Goal: Task Accomplishment & Management: Use online tool/utility

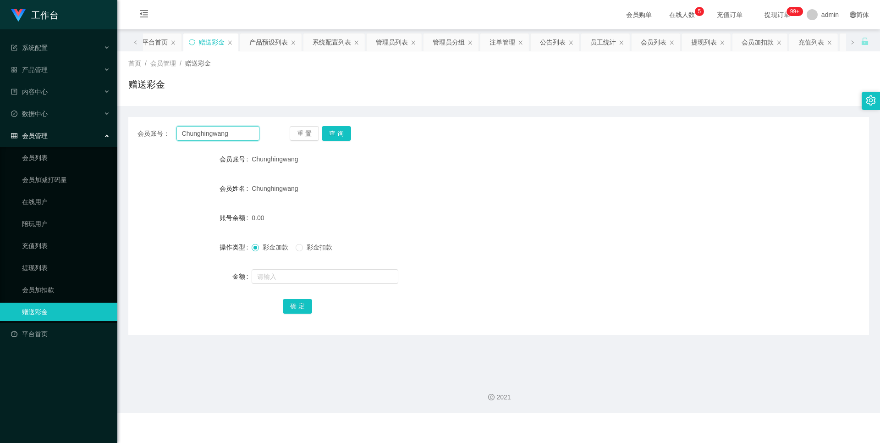
drag, startPoint x: 240, startPoint y: 133, endPoint x: 113, endPoint y: 132, distance: 127.4
click at [113, 132] on section "工作台 系统配置 产品管理 产品列表 产品预设列表 开奖记录 注单管理 即时注单 内容中心 站内信 公告列表 活动列表 数据中心 员工统计 团队统计 会员管理…" at bounding box center [440, 206] width 880 height 413
click at [334, 132] on button "查 询" at bounding box center [336, 133] width 29 height 15
click at [288, 275] on input "text" at bounding box center [325, 276] width 147 height 15
type input "100"
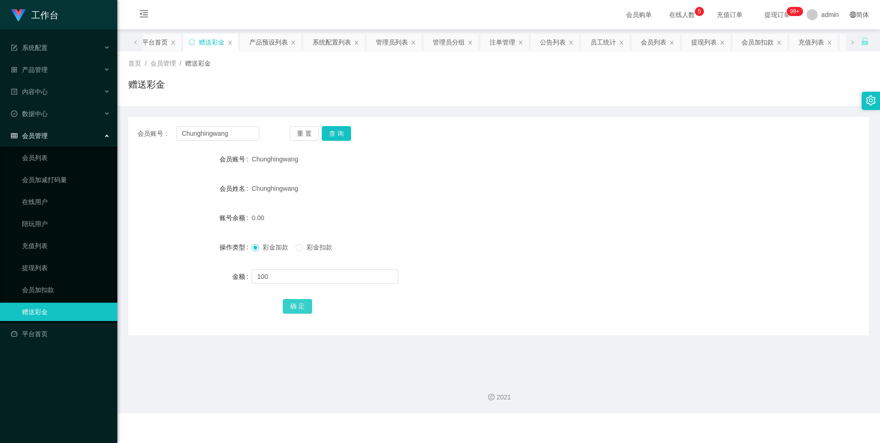
click at [295, 305] on button "确 定" at bounding box center [297, 306] width 29 height 15
click at [333, 132] on button "查 询" at bounding box center [336, 133] width 29 height 15
click at [295, 305] on button "确 定" at bounding box center [297, 306] width 29 height 15
drag, startPoint x: 238, startPoint y: 135, endPoint x: 144, endPoint y: 136, distance: 93.9
click at [144, 136] on div "会员账号： [PERSON_NAME]" at bounding box center [198, 133] width 122 height 15
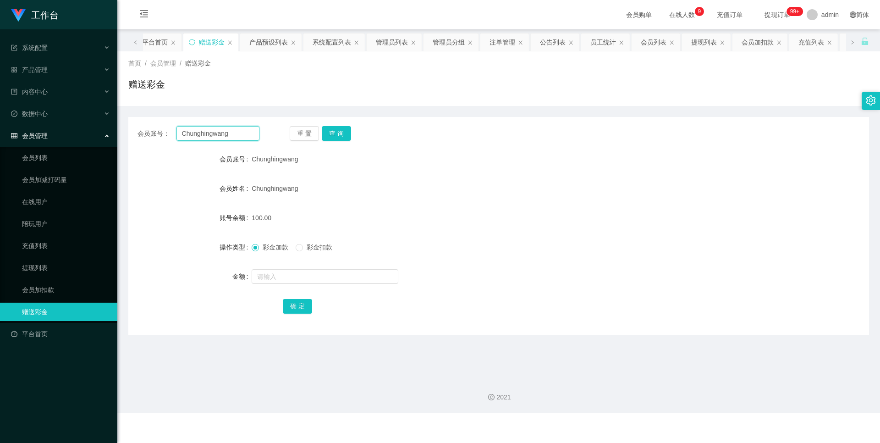
paste input "Youtubezilin"
type input "Youtubezilin"
click at [316, 127] on button "重 置" at bounding box center [304, 133] width 29 height 15
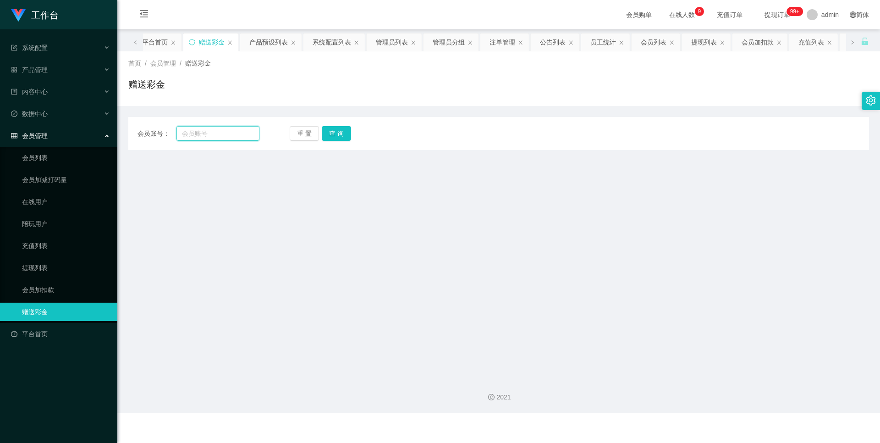
click at [208, 128] on input "text" at bounding box center [217, 133] width 83 height 15
paste input "Youtubezilin"
type input "Youtubezilin"
click at [334, 129] on button "查 询" at bounding box center [336, 133] width 29 height 15
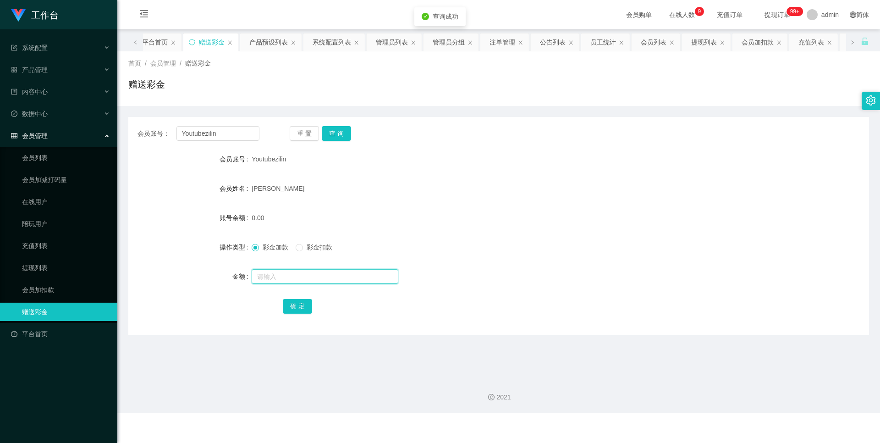
click at [261, 271] on input "text" at bounding box center [325, 276] width 147 height 15
type input "100"
click at [294, 305] on button "确 定" at bounding box center [297, 306] width 29 height 15
click at [267, 276] on input "text" at bounding box center [325, 276] width 147 height 15
type input "200"
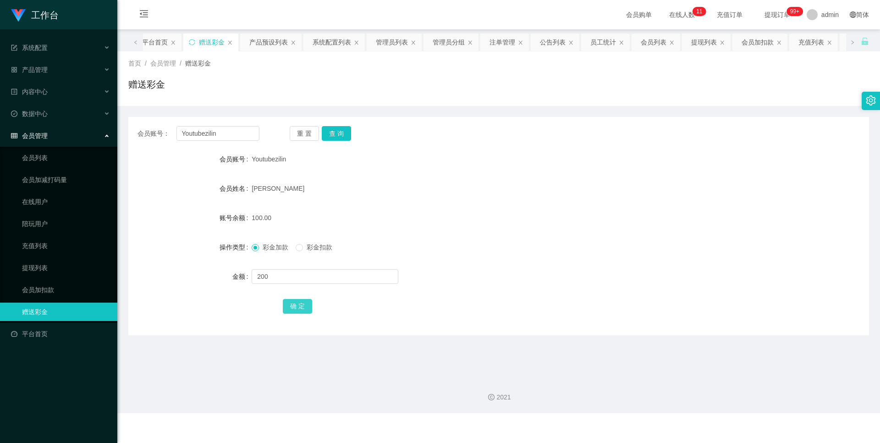
click at [291, 307] on button "确 定" at bounding box center [297, 306] width 29 height 15
drag, startPoint x: 232, startPoint y: 129, endPoint x: 108, endPoint y: 128, distance: 124.2
click at [108, 128] on section "工作台 系统配置 产品管理 产品列表 产品预设列表 开奖记录 注单管理 即时注单 内容中心 站内信 公告列表 活动列表 数据中心 员工统计 团队统计 会员管理…" at bounding box center [440, 206] width 880 height 413
click at [68, 283] on link "会员加扣款" at bounding box center [66, 289] width 88 height 18
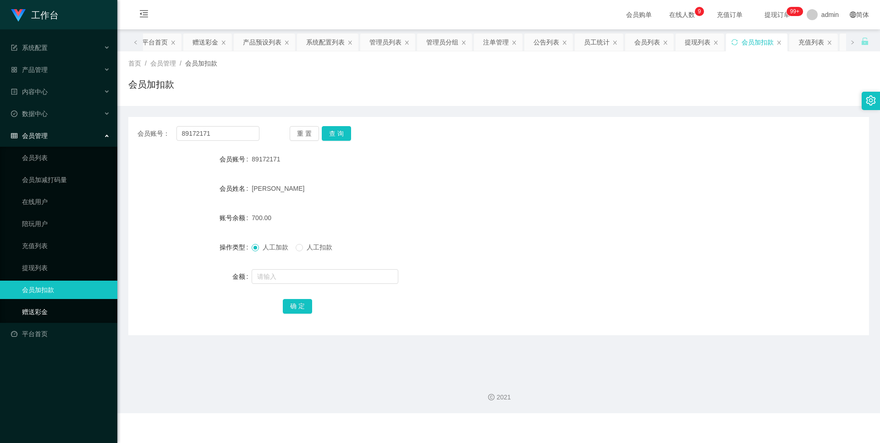
click at [56, 305] on link "赠送彩金" at bounding box center [66, 311] width 88 height 18
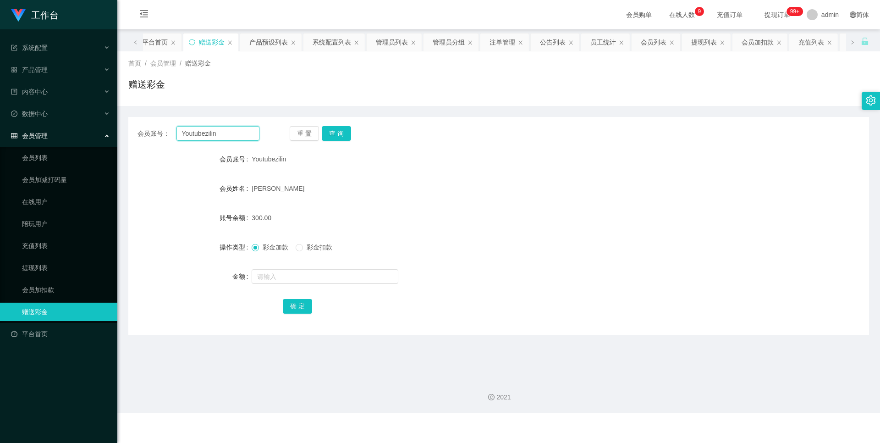
drag, startPoint x: 247, startPoint y: 132, endPoint x: 130, endPoint y: 143, distance: 117.4
click at [130, 143] on div "会员账号： Youtubezilin 重 置 查 询 会员账号 Youtubezilin 会员姓名 [PERSON_NAME] 账号余额 300.00 操作类…" at bounding box center [498, 226] width 741 height 218
paste input "Chunghingwang"
type input "Chunghingwang"
drag, startPoint x: 321, startPoint y: 136, endPoint x: 336, endPoint y: 132, distance: 16.0
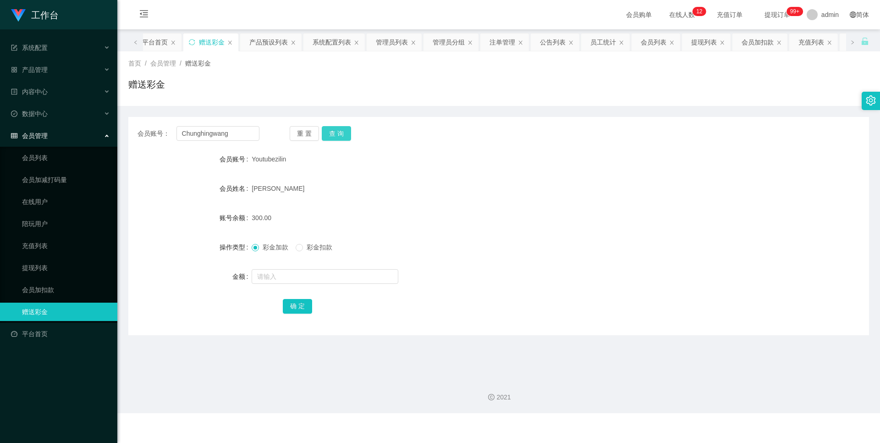
click at [322, 136] on button "查 询" at bounding box center [336, 133] width 29 height 15
click at [336, 132] on button "查 询" at bounding box center [336, 133] width 29 height 15
click at [329, 129] on button "查 询" at bounding box center [336, 133] width 29 height 15
click at [351, 134] on div "重 置 查 询" at bounding box center [351, 133] width 122 height 15
click at [345, 134] on button "查 询" at bounding box center [336, 133] width 29 height 15
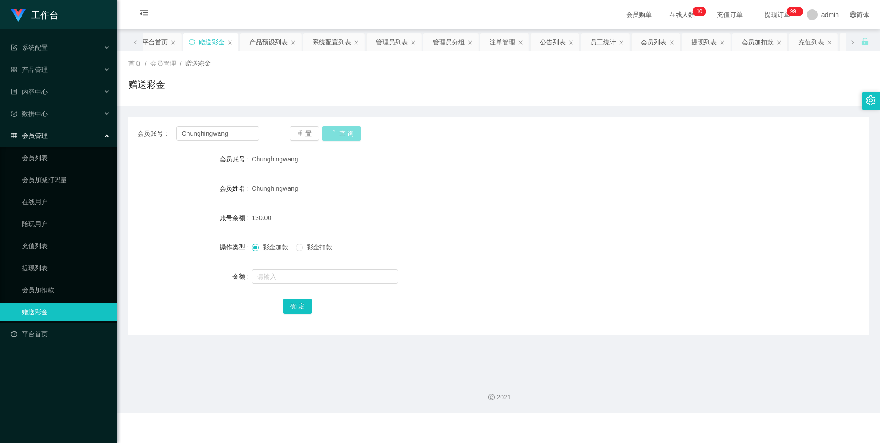
click at [327, 134] on button "查 询" at bounding box center [341, 133] width 39 height 15
click at [327, 134] on button "查 询" at bounding box center [336, 133] width 29 height 15
click at [331, 137] on button "查 询" at bounding box center [336, 133] width 29 height 15
click at [37, 262] on link "提现列表" at bounding box center [66, 267] width 88 height 18
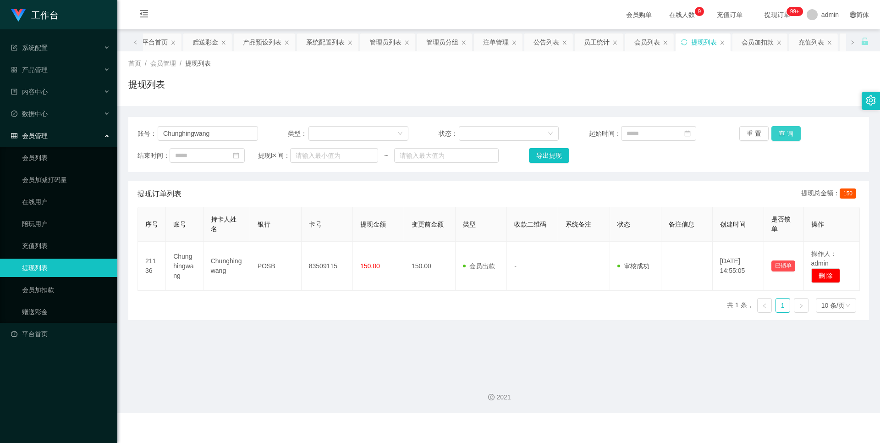
click at [781, 130] on button "查 询" at bounding box center [785, 133] width 29 height 15
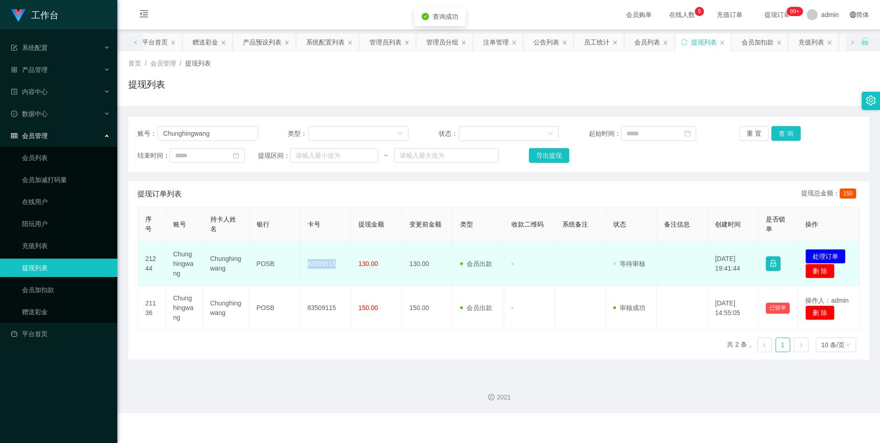
drag, startPoint x: 338, startPoint y: 266, endPoint x: 302, endPoint y: 266, distance: 35.3
click at [302, 266] on td "83509115" at bounding box center [325, 263] width 51 height 44
copy td "83509115"
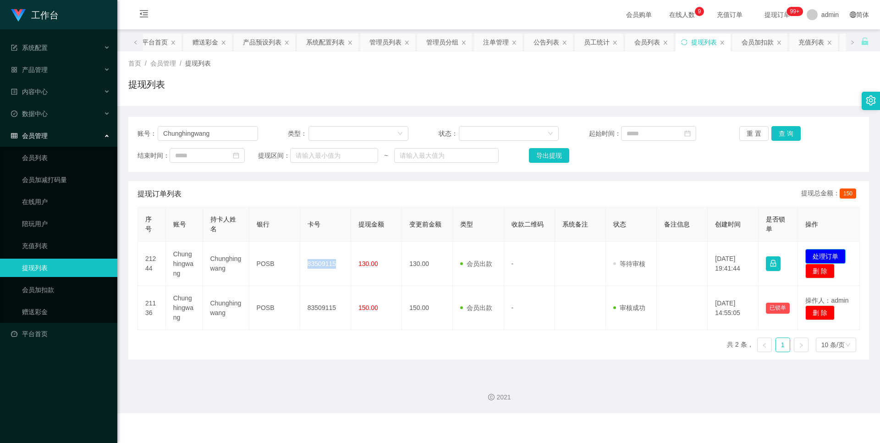
click at [824, 255] on button "处理订单" at bounding box center [825, 256] width 40 height 15
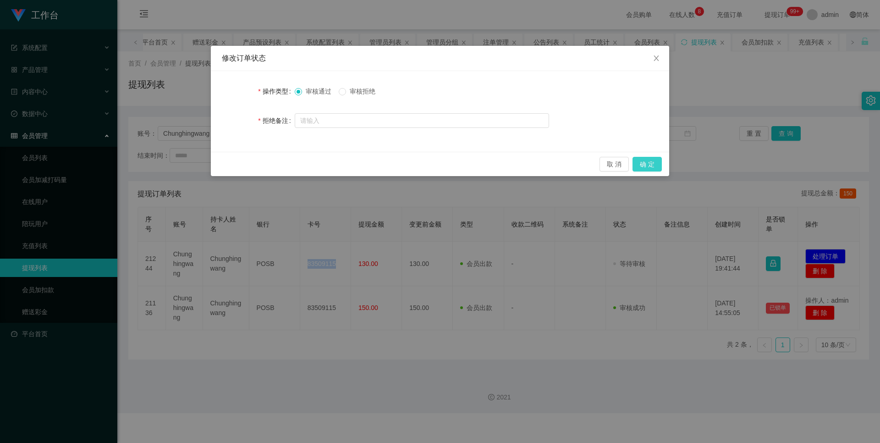
click at [648, 164] on button "确 定" at bounding box center [646, 164] width 29 height 15
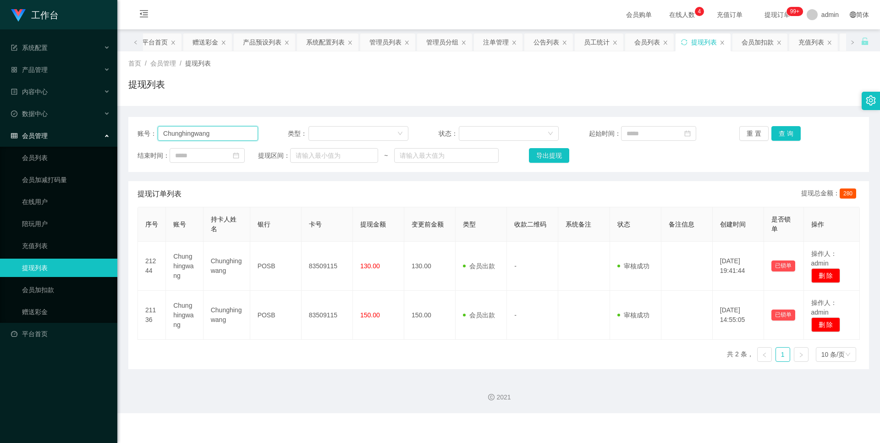
drag, startPoint x: 226, startPoint y: 129, endPoint x: 99, endPoint y: 129, distance: 126.5
click at [99, 129] on section "工作台 系统配置 产品管理 产品列表 产品预设列表 开奖记录 注单管理 即时注单 内容中心 站内信 公告列表 活动列表 数据中心 员工统计 团队统计 会员管理…" at bounding box center [440, 206] width 880 height 413
click at [44, 305] on link "赠送彩金" at bounding box center [66, 311] width 88 height 18
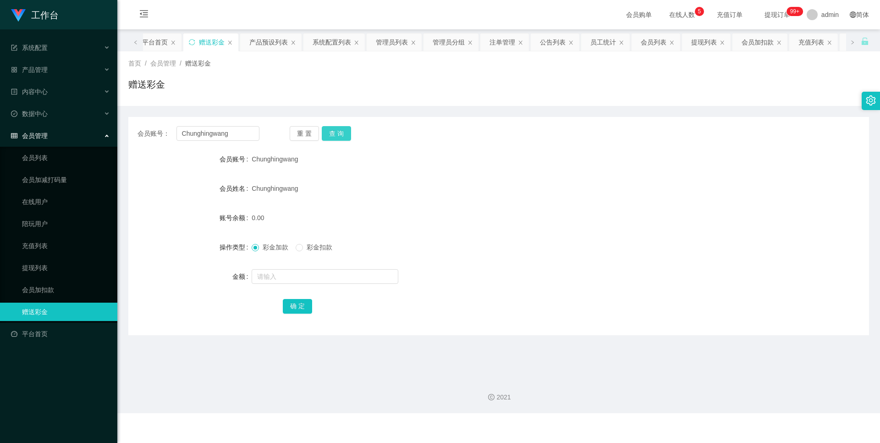
click at [331, 131] on button "查 询" at bounding box center [336, 133] width 29 height 15
drag, startPoint x: 258, startPoint y: 137, endPoint x: 111, endPoint y: 136, distance: 147.1
click at [122, 136] on main "关闭左侧 关闭右侧 关闭其它 刷新页面 平台首页 赠送彩金 产品预设列表 系统配置列表 管理员列表 管理员分组 注单管理 公告列表 员工统计 会员列表 提现列…" at bounding box center [498, 199] width 762 height 341
click at [247, 132] on input "Chunghingwang" at bounding box center [217, 133] width 83 height 15
drag, startPoint x: 247, startPoint y: 132, endPoint x: 177, endPoint y: 131, distance: 69.2
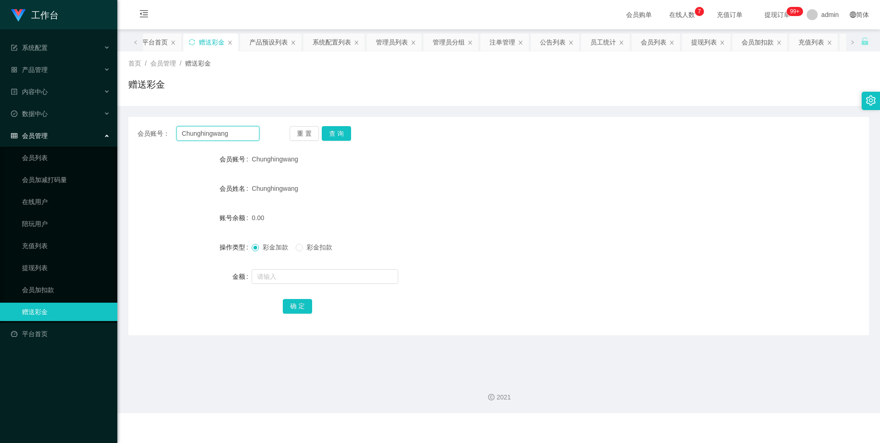
click at [177, 131] on input "Chunghingwang" at bounding box center [217, 133] width 83 height 15
paste input "Youtubezilin"
type input "Youtubezilin"
click at [338, 132] on button "查 询" at bounding box center [336, 133] width 29 height 15
click at [259, 272] on input "text" at bounding box center [325, 276] width 147 height 15
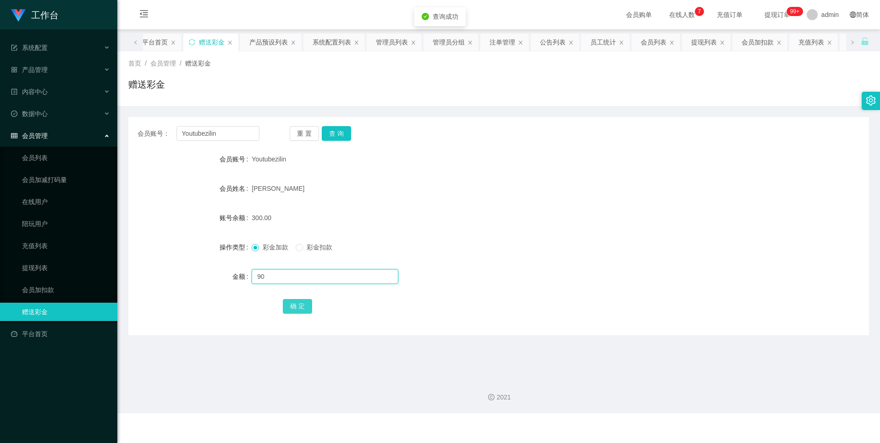
type input "90"
click at [294, 302] on button "确 定" at bounding box center [297, 306] width 29 height 15
click at [338, 140] on button "查 询" at bounding box center [336, 133] width 29 height 15
click at [343, 132] on button "查 询" at bounding box center [336, 133] width 29 height 15
click at [340, 141] on div "会员账号： Youtubezilin 重 置 查 询 会员账号 Youtubezilin 会员姓名 [PERSON_NAME] 账号余额 390.00 操作类…" at bounding box center [498, 226] width 741 height 218
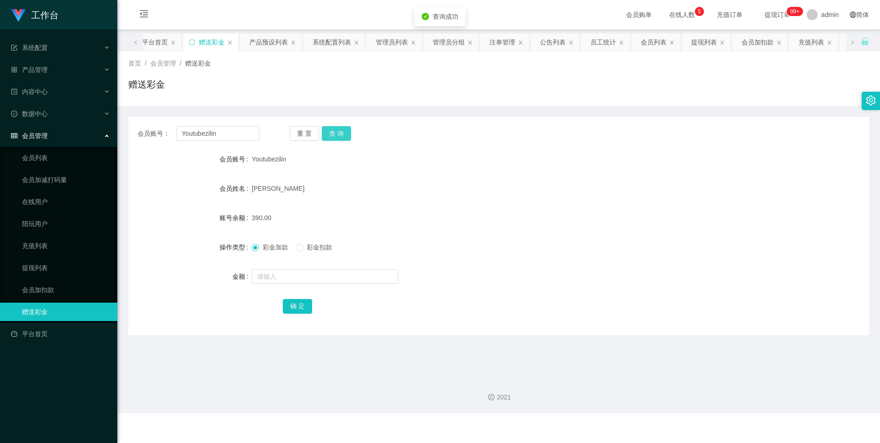
click at [340, 135] on button "查 询" at bounding box center [336, 133] width 29 height 15
click at [346, 126] on button "查 询" at bounding box center [336, 133] width 29 height 15
click at [336, 133] on button "查 询" at bounding box center [336, 133] width 29 height 15
click at [335, 127] on button "查 询" at bounding box center [336, 133] width 29 height 15
click at [328, 133] on button "查 询" at bounding box center [336, 133] width 29 height 15
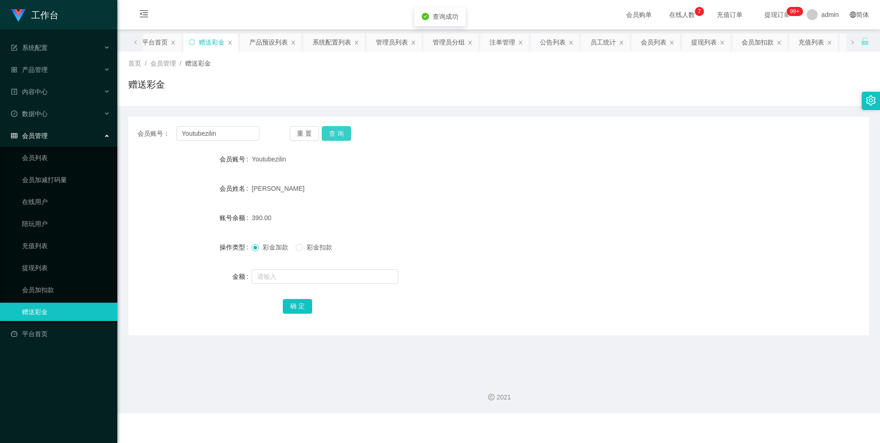
click at [332, 137] on button "查 询" at bounding box center [336, 133] width 29 height 15
click at [307, 246] on span "彩金扣款" at bounding box center [319, 246] width 33 height 7
click at [300, 270] on input "text" at bounding box center [325, 276] width 147 height 15
type input "390"
click at [294, 309] on button "确 定" at bounding box center [297, 306] width 29 height 15
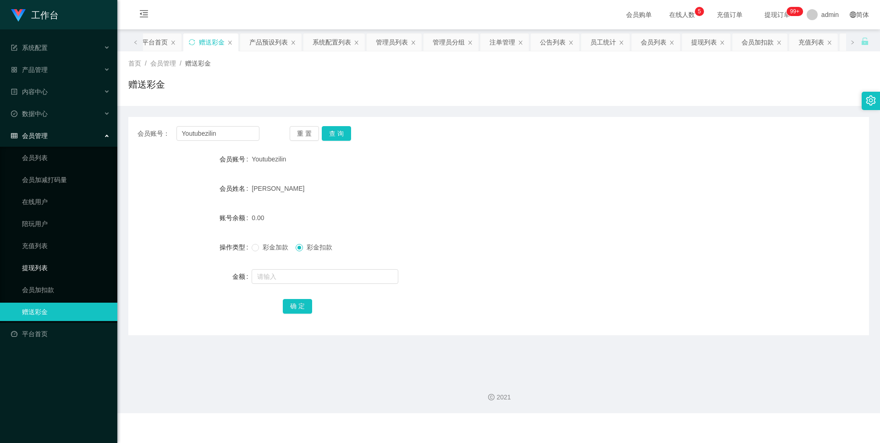
drag, startPoint x: 34, startPoint y: 270, endPoint x: 93, endPoint y: 261, distance: 59.4
click at [34, 270] on link "提现列表" at bounding box center [66, 267] width 88 height 18
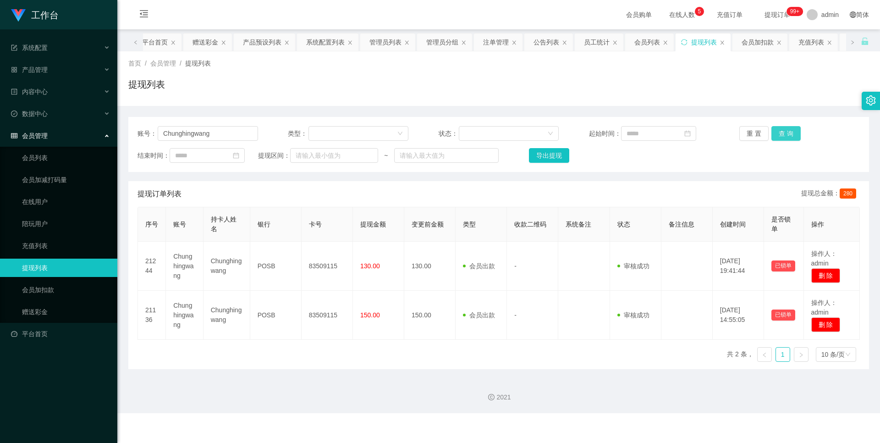
drag, startPoint x: 788, startPoint y: 127, endPoint x: 783, endPoint y: 130, distance: 6.1
click at [788, 127] on button "查 询" at bounding box center [785, 133] width 29 height 15
drag, startPoint x: 230, startPoint y: 140, endPoint x: 0, endPoint y: 119, distance: 230.6
click at [0, 119] on section "工作台 系统配置 产品管理 产品列表 产品预设列表 开奖记录 注单管理 即时注单 内容中心 站内信 公告列表 活动列表 数据中心 员工统计 团队统计 会员管理…" at bounding box center [440, 206] width 880 height 413
paste input "Youtubezilin"
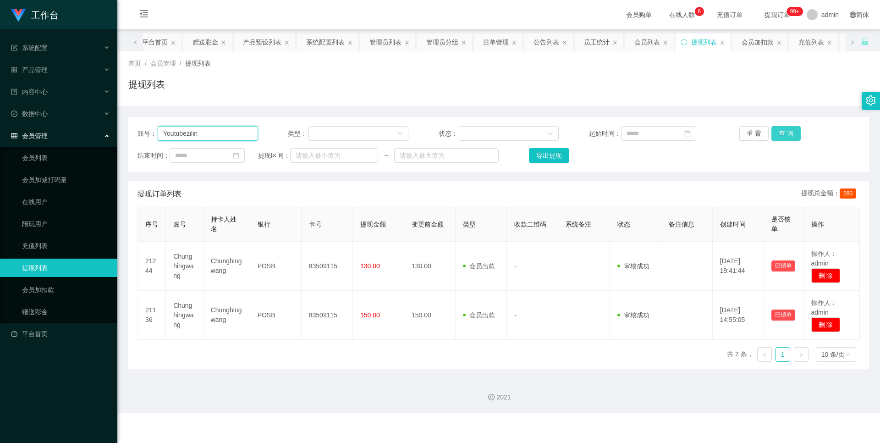
type input "Youtubezilin"
click at [778, 126] on button "查 询" at bounding box center [785, 133] width 29 height 15
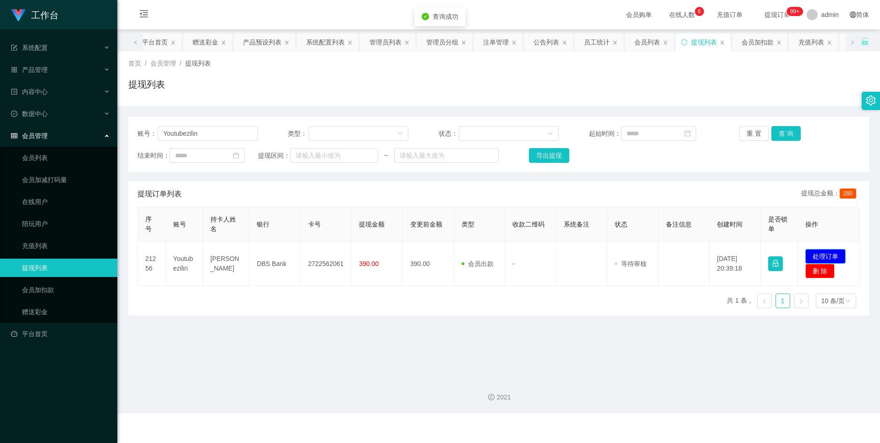
drag, startPoint x: 836, startPoint y: 253, endPoint x: 828, endPoint y: 252, distance: 7.8
click at [836, 253] on button "处理订单" at bounding box center [825, 256] width 40 height 15
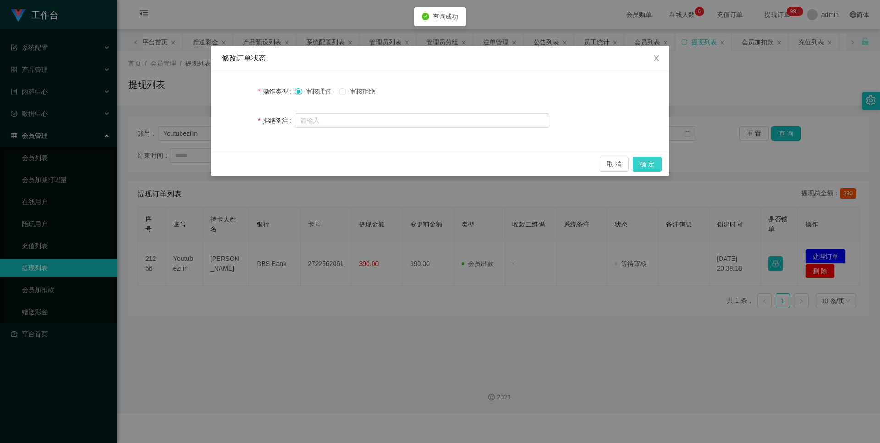
click at [656, 159] on button "确 定" at bounding box center [646, 164] width 29 height 15
